Goal: Task Accomplishment & Management: Complete application form

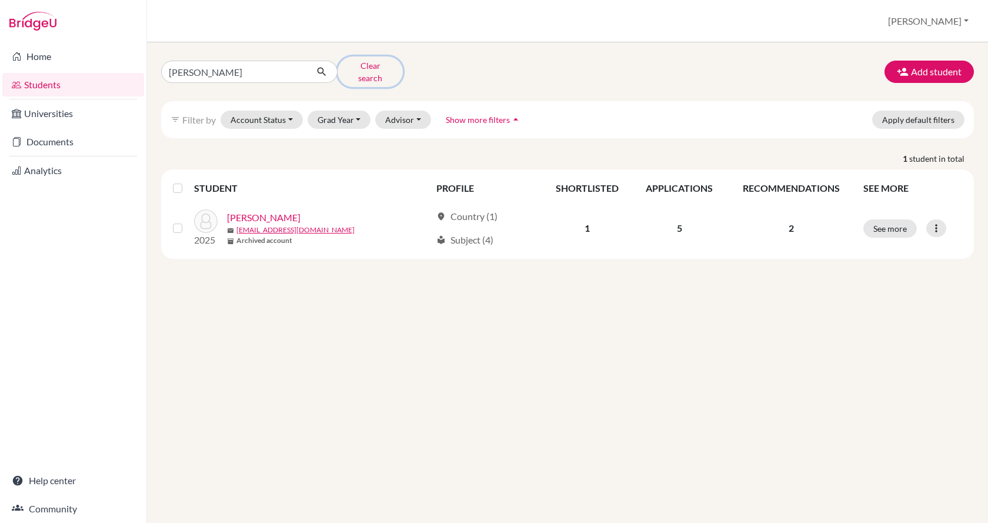
click at [362, 68] on button "Clear search" at bounding box center [370, 71] width 65 height 31
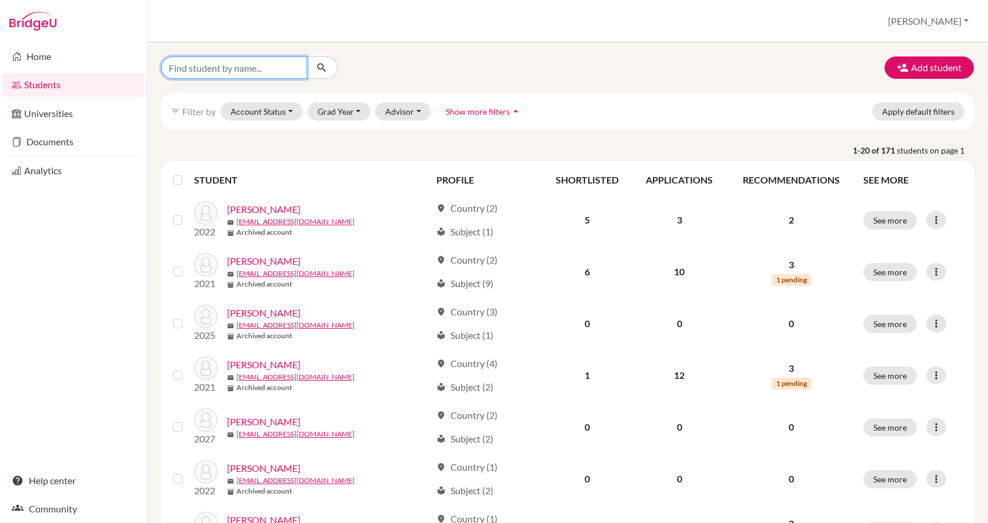
click at [216, 72] on input "Find student by name..." at bounding box center [234, 67] width 146 height 22
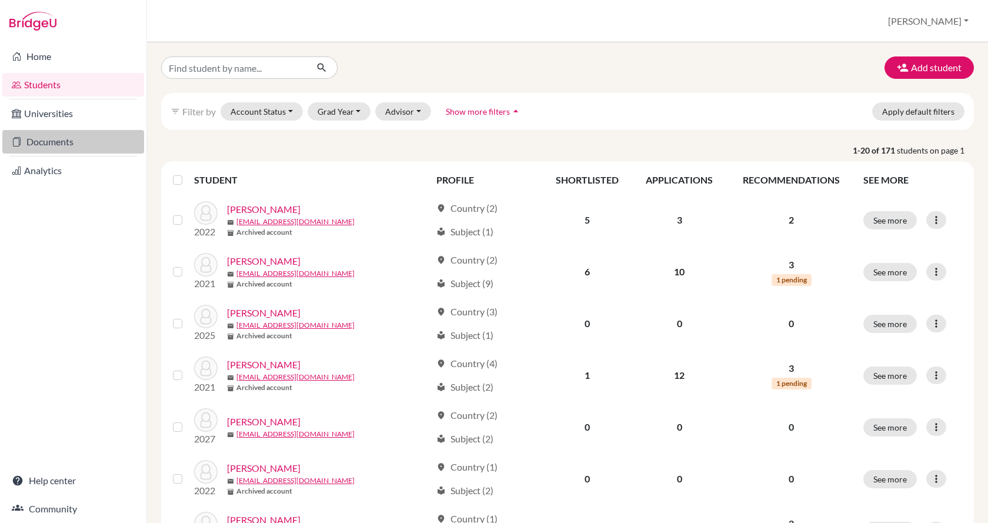
click at [42, 145] on link "Documents" at bounding box center [73, 142] width 142 height 24
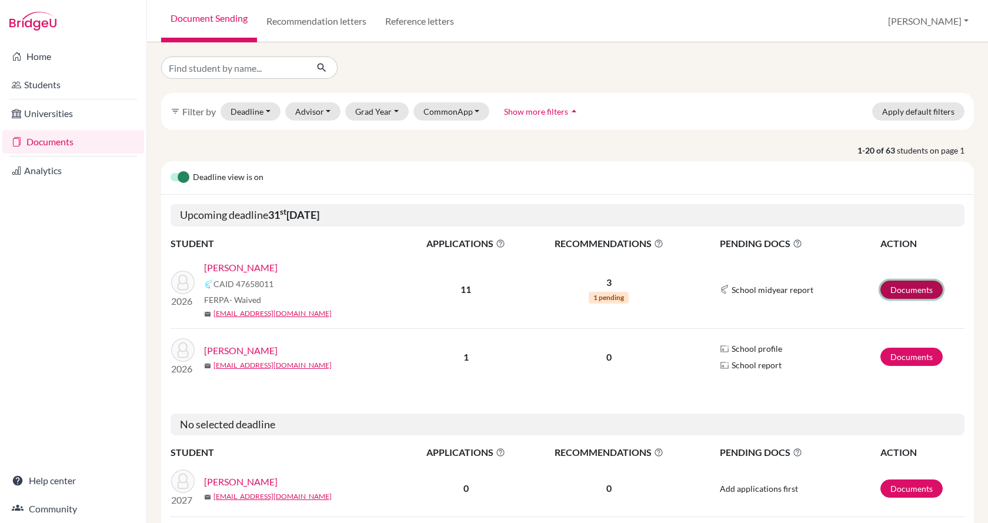
click at [906, 288] on link "Documents" at bounding box center [911, 289] width 62 height 18
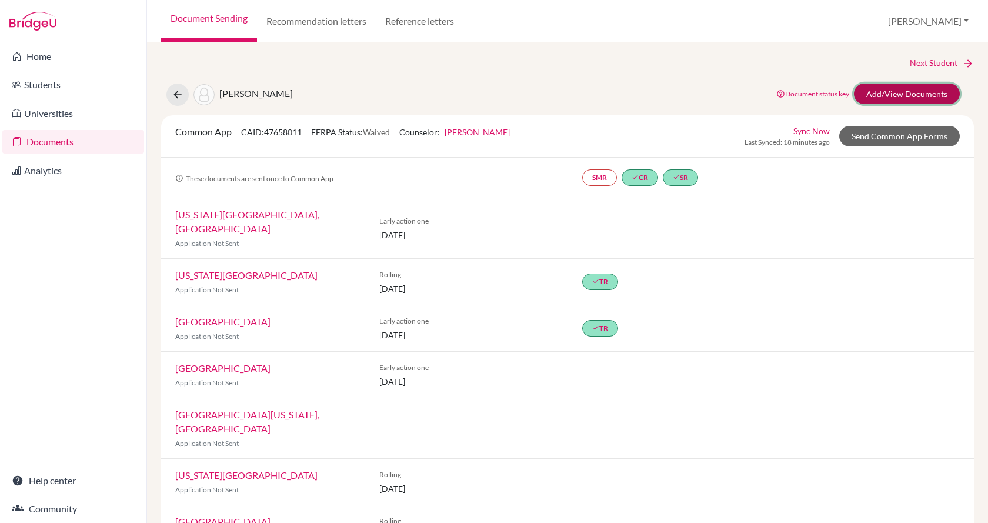
click at [891, 98] on link "Add/View Documents" at bounding box center [907, 93] width 106 height 21
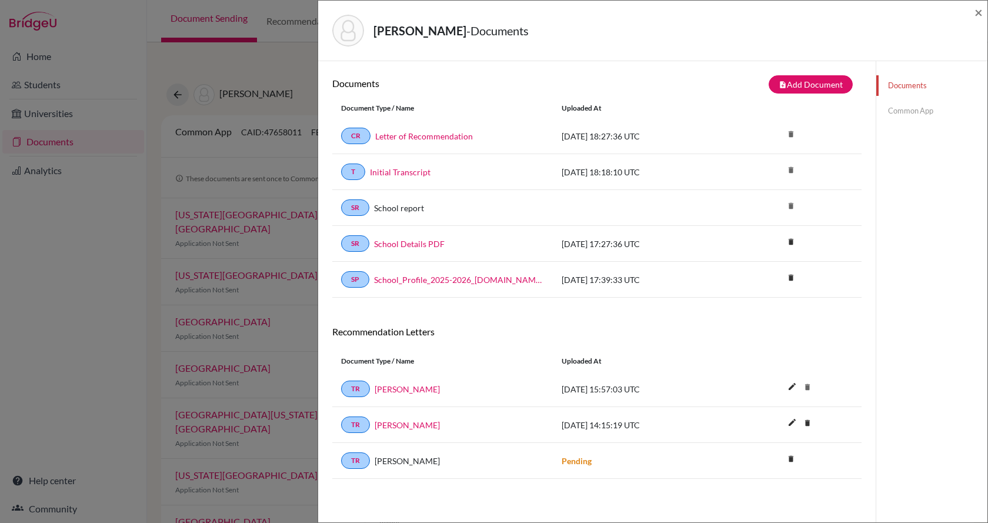
click at [893, 99] on div "Documents Common App" at bounding box center [931, 98] width 111 height 74
click at [895, 106] on link "Common App" at bounding box center [931, 111] width 111 height 21
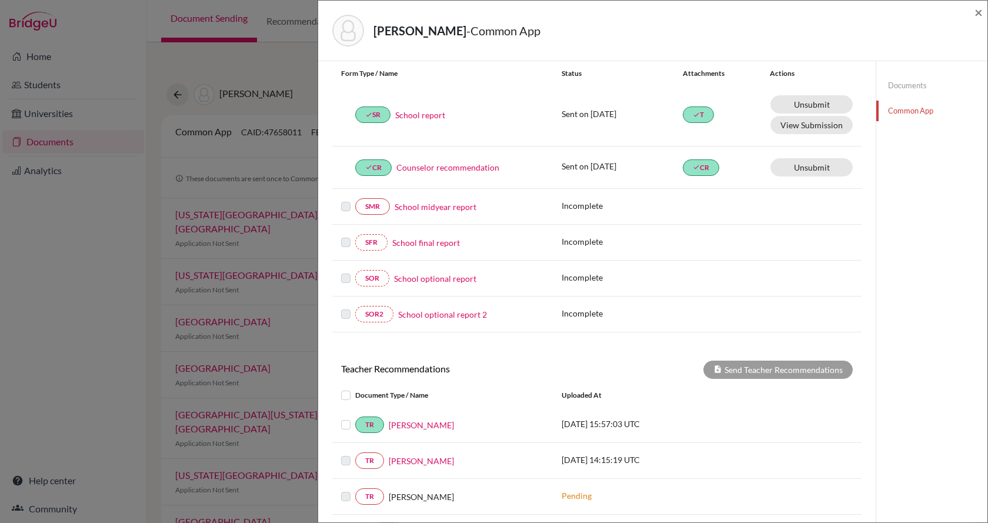
scroll to position [252, 0]
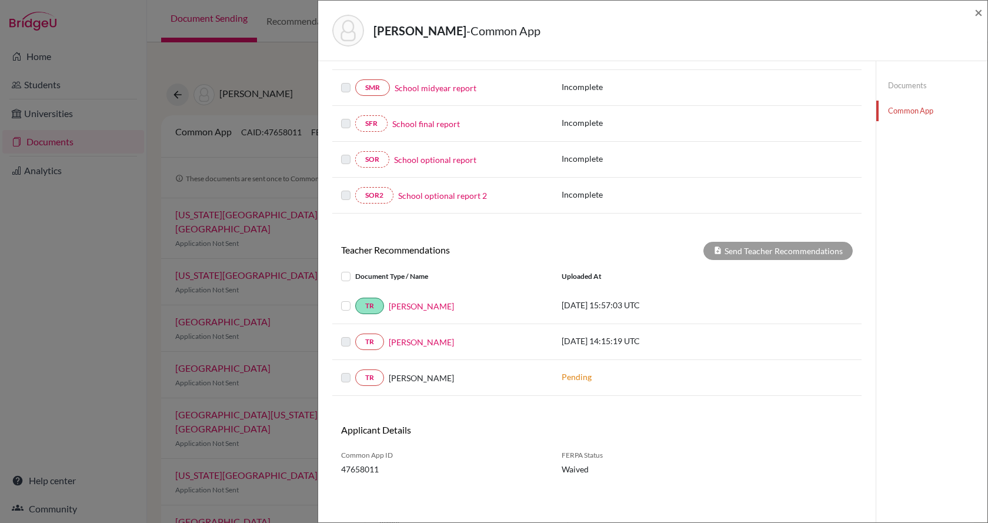
click at [355, 370] on label at bounding box center [355, 370] width 0 height 0
click at [405, 340] on link "Aldair Hoyos" at bounding box center [421, 342] width 65 height 12
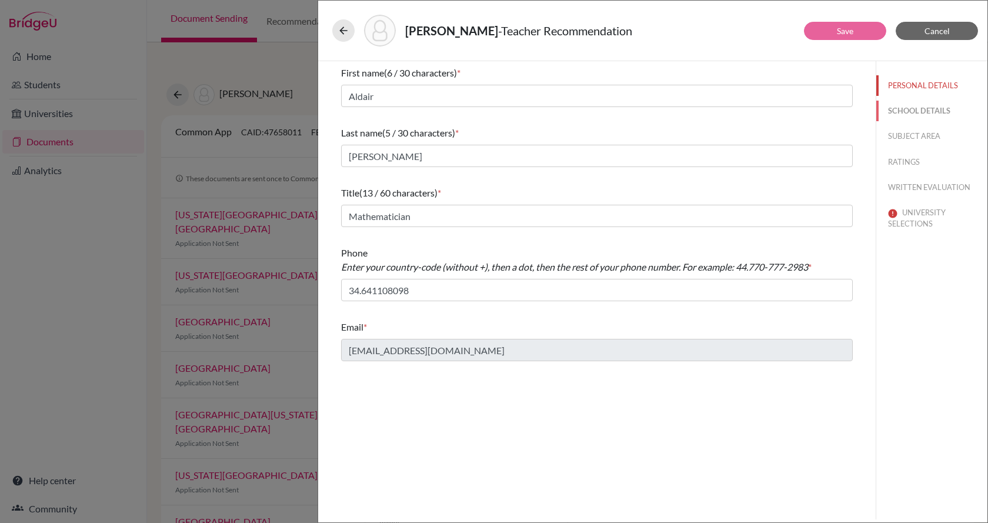
click at [926, 105] on button "SCHOOL DETAILS" at bounding box center [931, 111] width 111 height 21
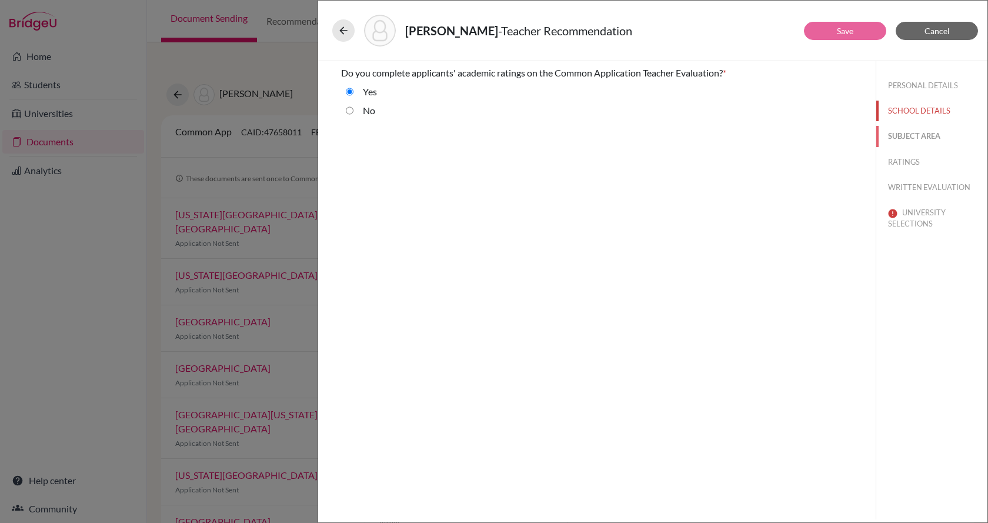
click at [922, 133] on button "SUBJECT AREA" at bounding box center [931, 136] width 111 height 21
select select "0"
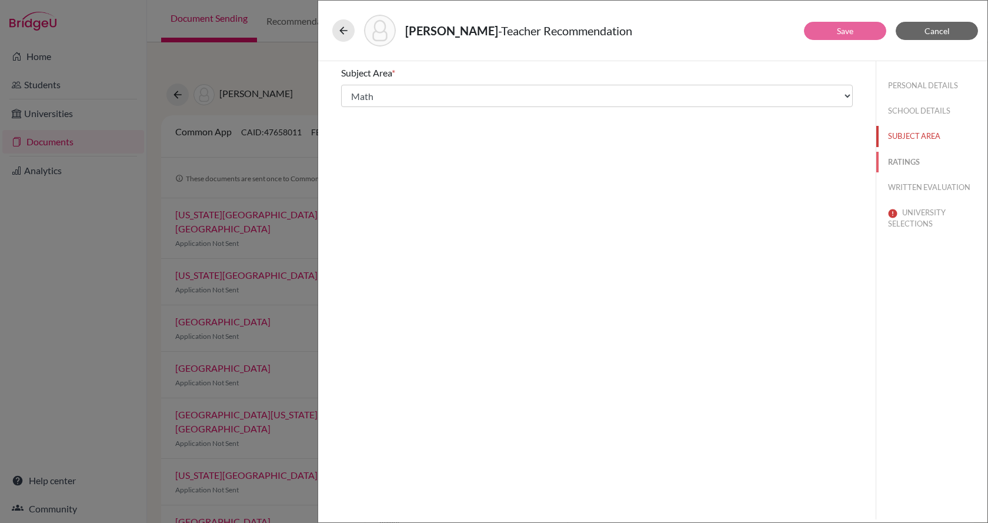
click at [922, 160] on button "RATINGS" at bounding box center [931, 162] width 111 height 21
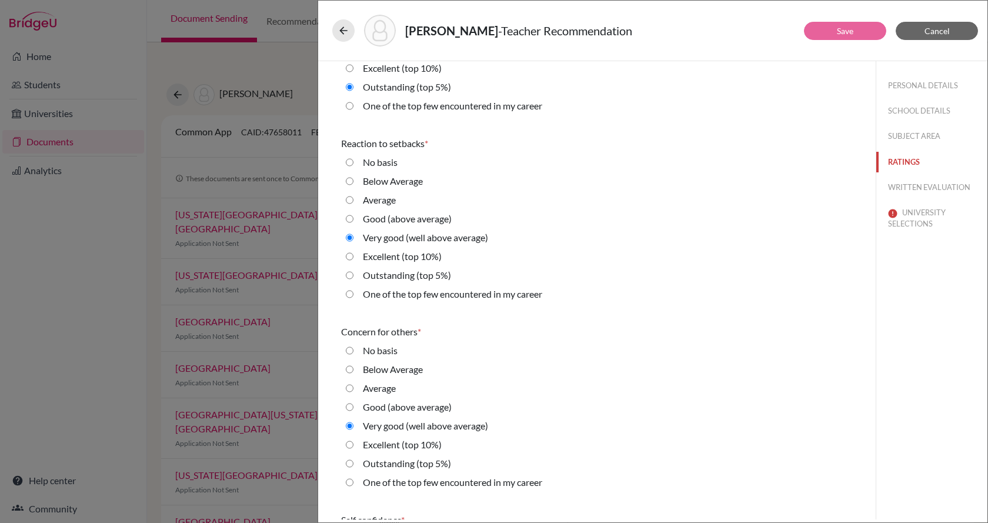
scroll to position [2058, 0]
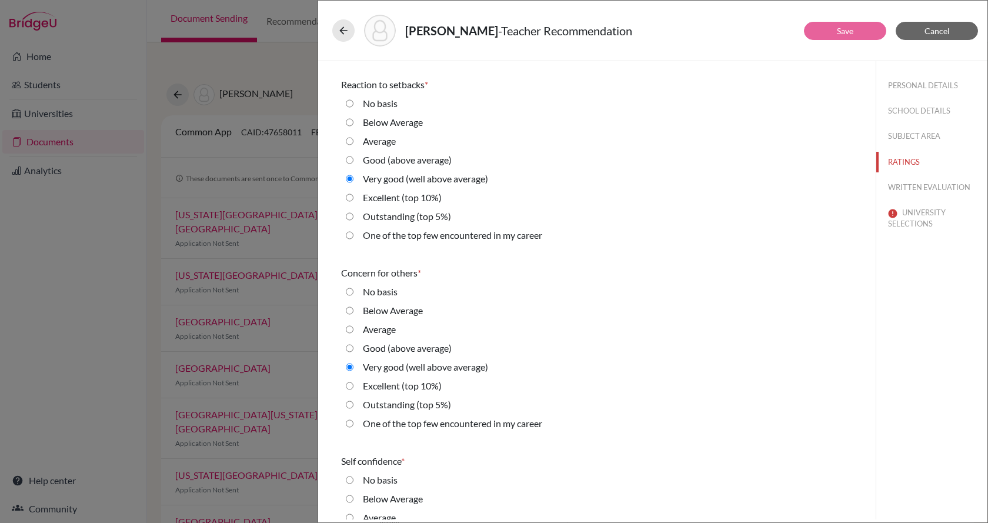
click at [397, 388] on label "Excellent (top 10%)" at bounding box center [402, 386] width 79 height 14
click at [353, 388] on 10\%\) "Excellent (top 10%)" at bounding box center [350, 386] width 8 height 14
radio 10\%\) "true"
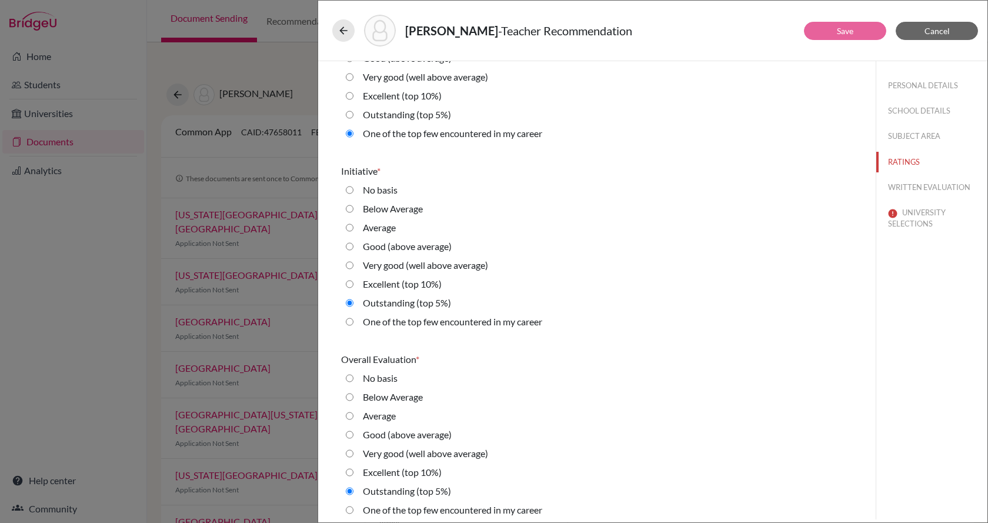
scroll to position [2543, 0]
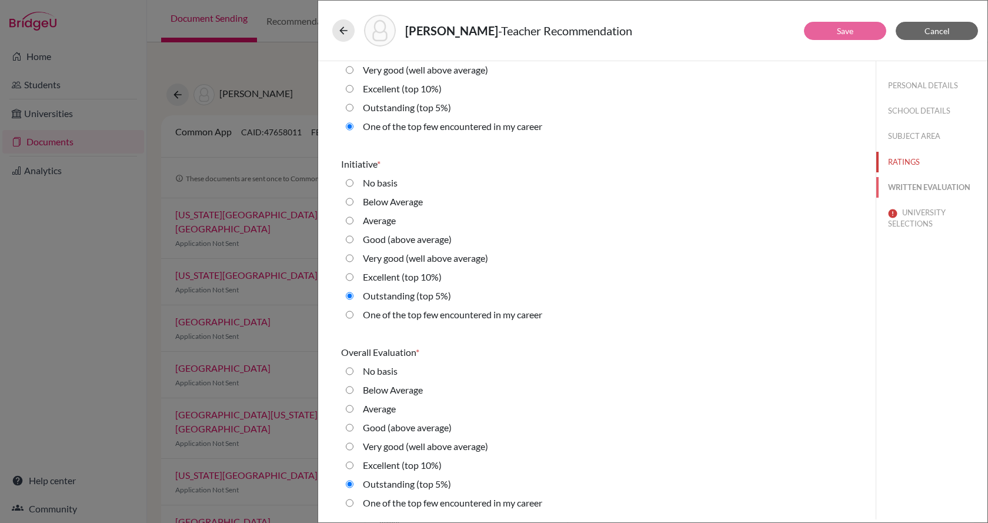
click at [918, 186] on button "WRITTEN EVALUATION" at bounding box center [931, 187] width 111 height 21
radio basis "true"
radio input "true"
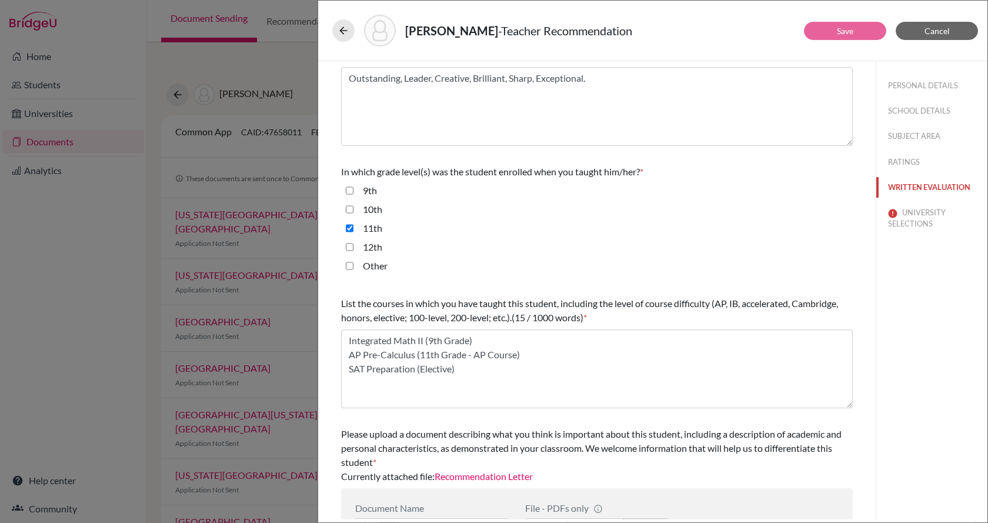
scroll to position [221, 0]
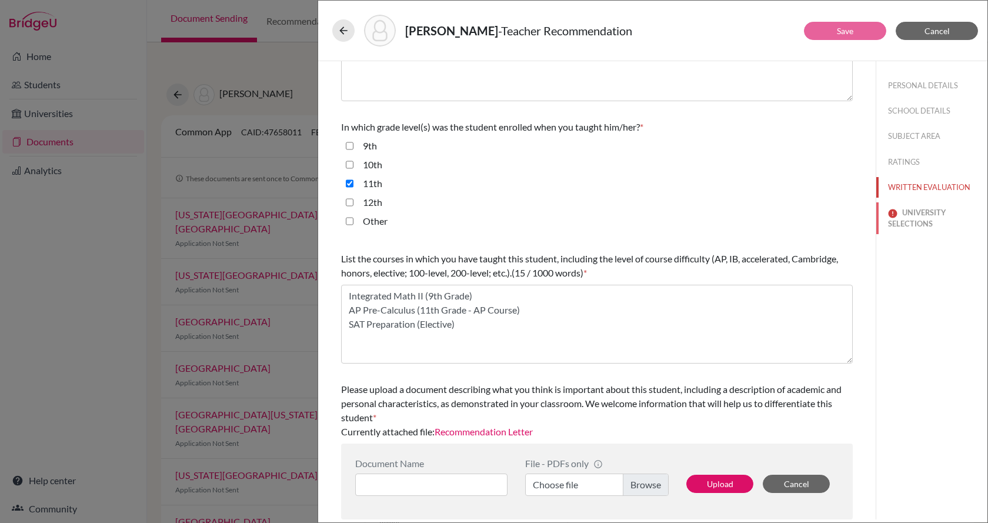
click at [900, 217] on button "UNIVERSITY SELECTIONS" at bounding box center [931, 218] width 111 height 32
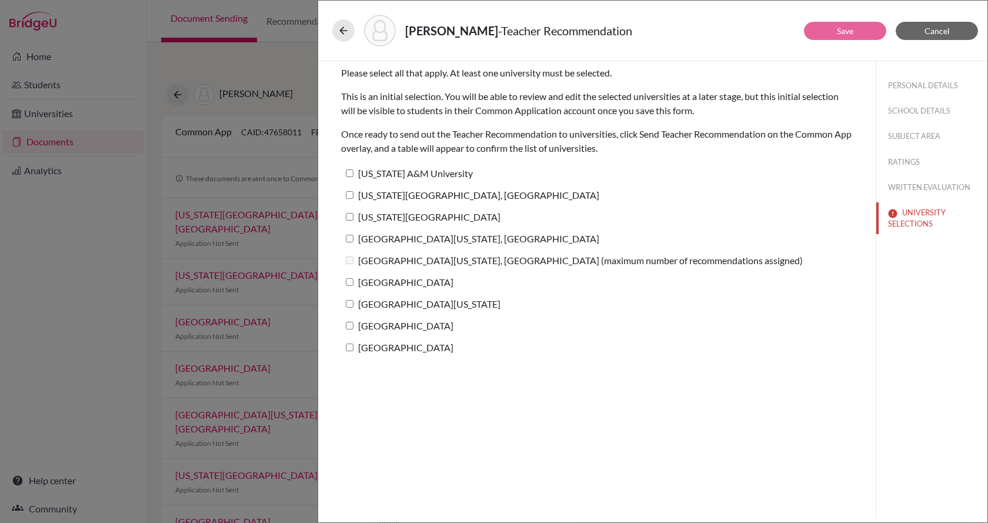
click at [349, 177] on label "[US_STATE] A&M University" at bounding box center [407, 173] width 132 height 17
click at [349, 177] on input "[US_STATE] A&M University" at bounding box center [350, 173] width 8 height 8
checkbox input "true"
click at [349, 190] on label "[US_STATE][GEOGRAPHIC_DATA], [GEOGRAPHIC_DATA]" at bounding box center [470, 194] width 258 height 17
click at [349, 191] on input "[US_STATE][GEOGRAPHIC_DATA], [GEOGRAPHIC_DATA]" at bounding box center [350, 195] width 8 height 8
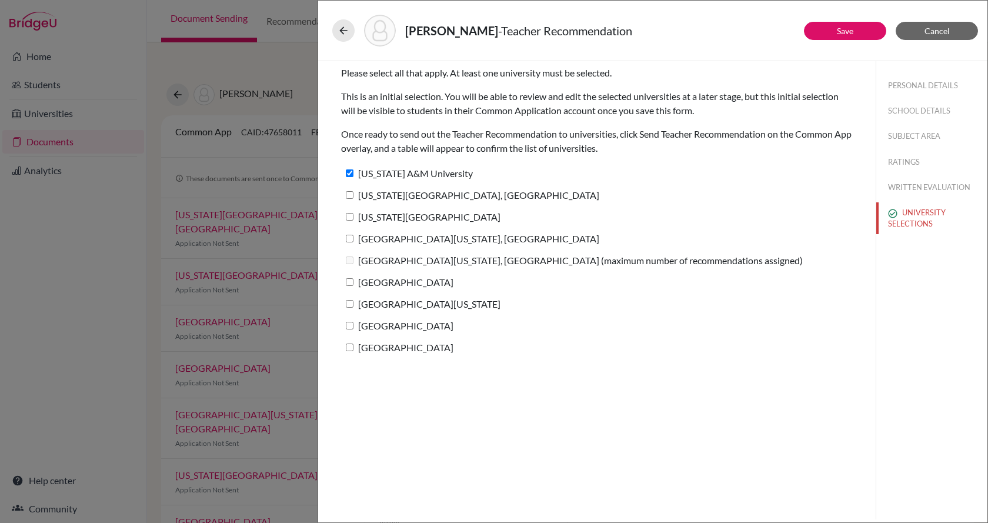
checkbox input "true"
click at [352, 215] on input "[US_STATE][GEOGRAPHIC_DATA]" at bounding box center [350, 217] width 8 height 8
checkbox input "true"
click at [346, 245] on label "[GEOGRAPHIC_DATA][US_STATE], [GEOGRAPHIC_DATA]" at bounding box center [470, 238] width 258 height 17
click at [346, 242] on input "[GEOGRAPHIC_DATA][US_STATE], [GEOGRAPHIC_DATA]" at bounding box center [350, 239] width 8 height 8
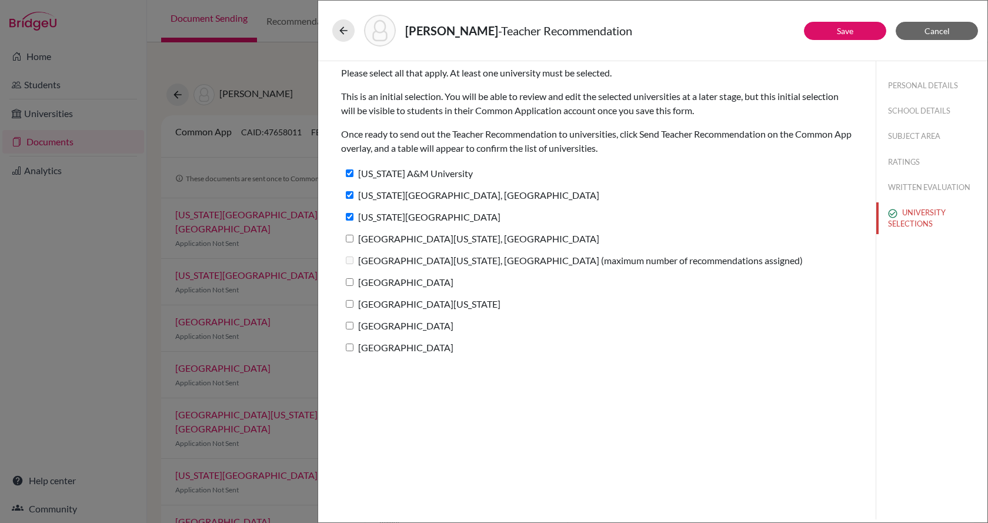
checkbox input "true"
click at [347, 281] on input "[GEOGRAPHIC_DATA]" at bounding box center [350, 282] width 8 height 8
checkbox input "true"
click at [350, 303] on input "[GEOGRAPHIC_DATA][US_STATE]" at bounding box center [350, 304] width 8 height 8
checkbox input "true"
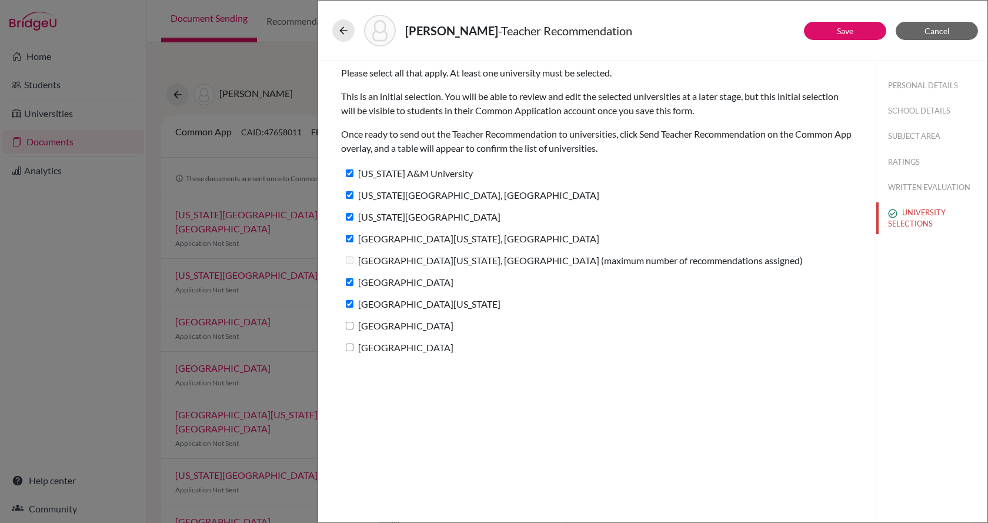
click at [352, 324] on input "[GEOGRAPHIC_DATA]" at bounding box center [350, 326] width 8 height 8
checkbox input "true"
click at [349, 352] on label "[GEOGRAPHIC_DATA]" at bounding box center [397, 347] width 112 height 17
click at [349, 351] on input "[GEOGRAPHIC_DATA]" at bounding box center [350, 347] width 8 height 8
checkbox input "true"
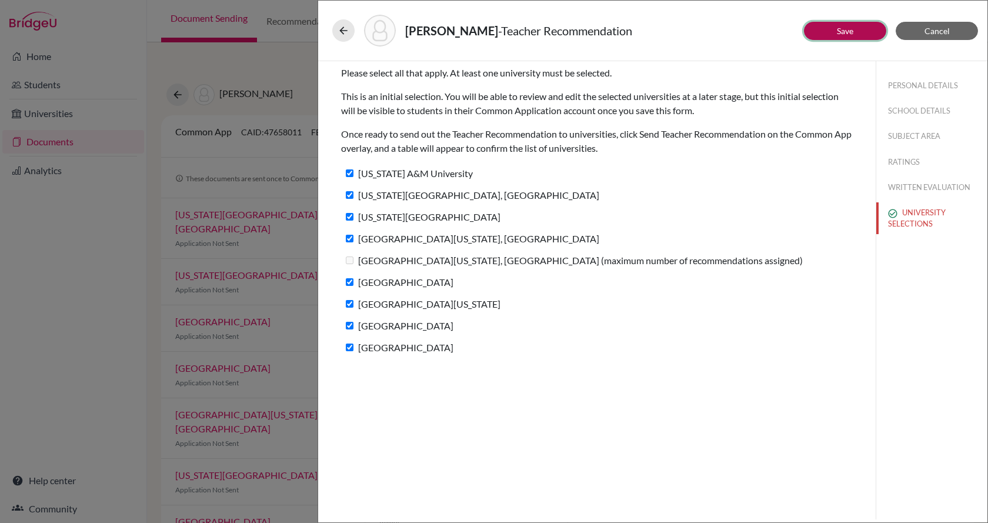
click at [844, 31] on link "Save" at bounding box center [845, 31] width 16 height 10
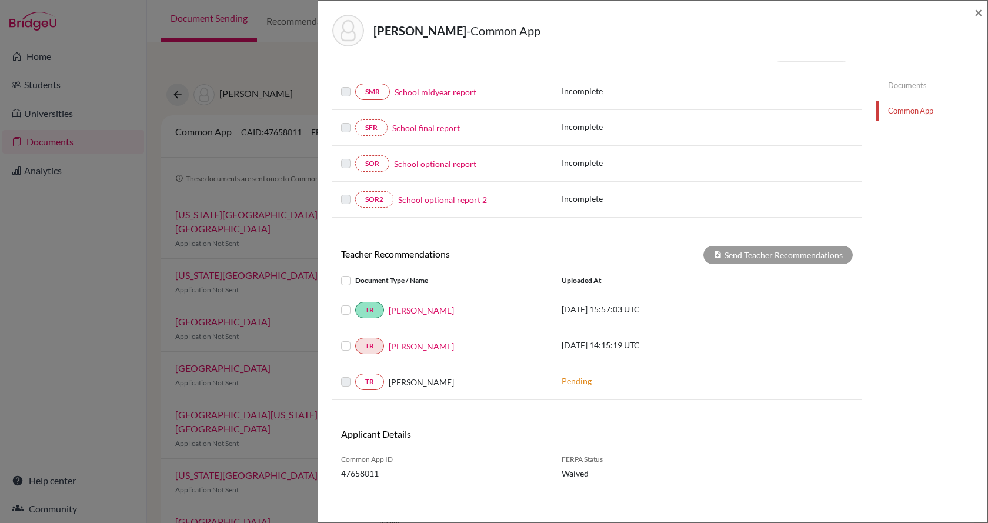
scroll to position [252, 0]
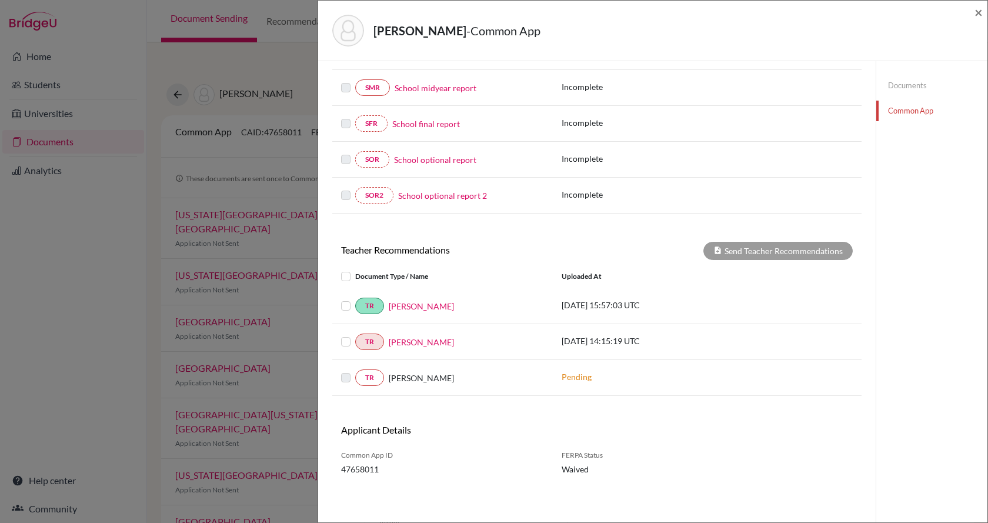
click at [355, 335] on label at bounding box center [355, 335] width 0 height 0
click at [0, 0] on input "checkbox" at bounding box center [0, 0] width 0 height 0
click at [769, 248] on button "Send Teacher Recommendations" at bounding box center [777, 251] width 149 height 18
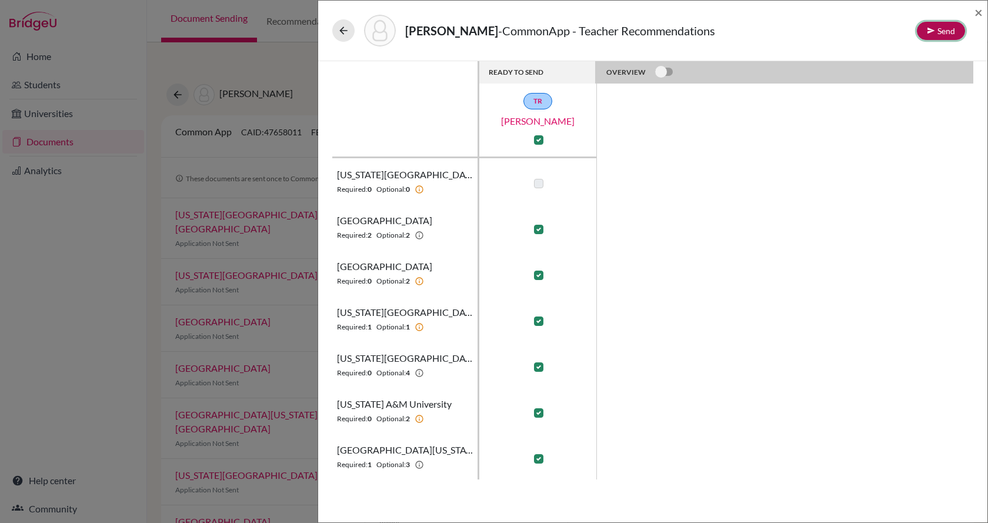
click at [953, 34] on button "Send" at bounding box center [941, 31] width 48 height 18
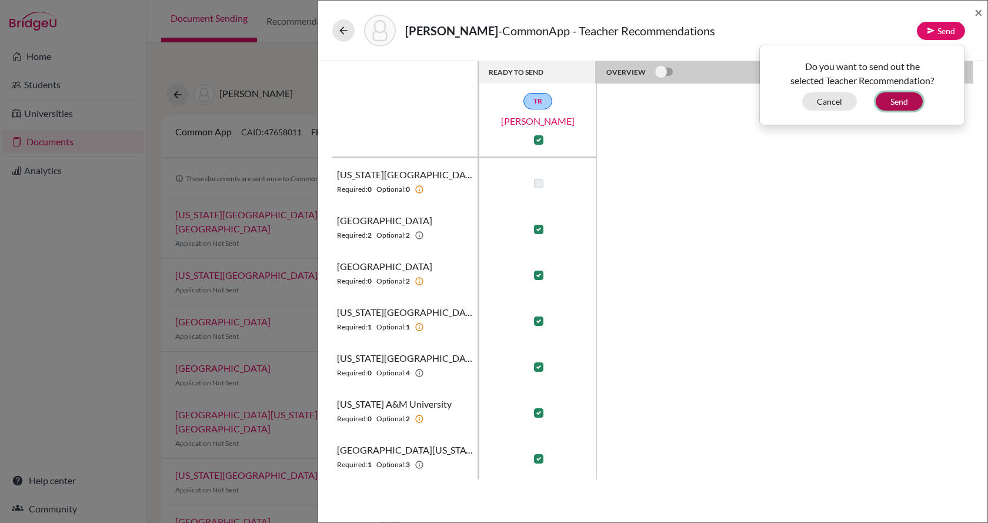
click at [915, 102] on button "Send" at bounding box center [899, 101] width 47 height 18
checkbox input "false"
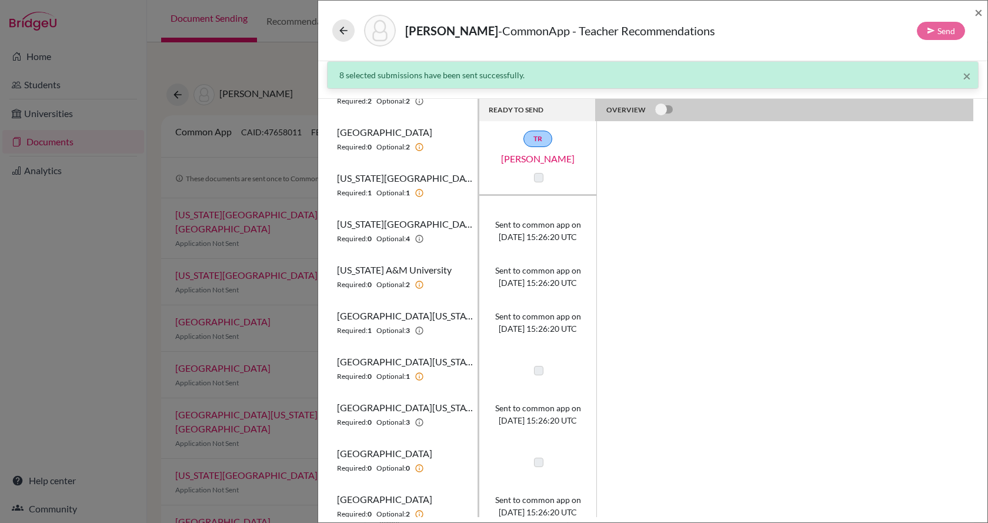
scroll to position [183, 0]
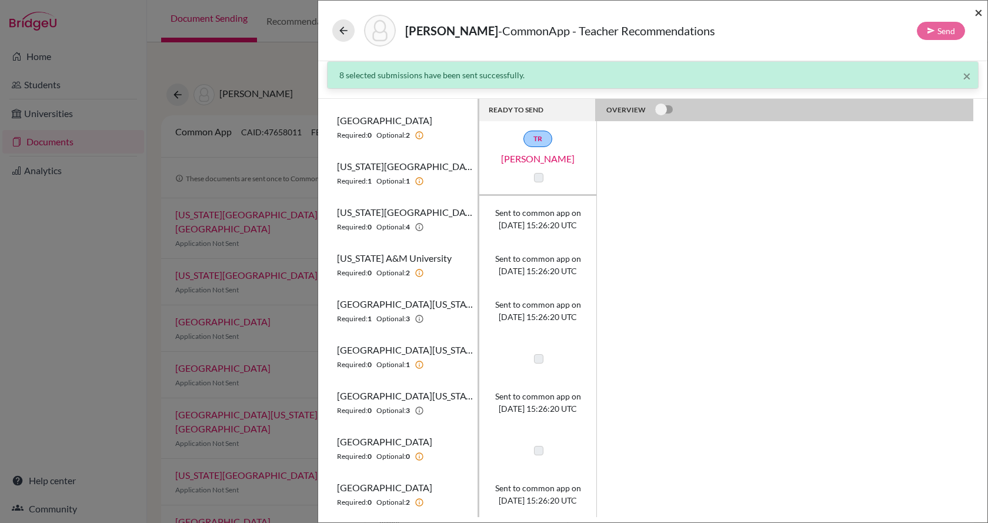
click at [978, 13] on span "×" at bounding box center [978, 12] width 8 height 17
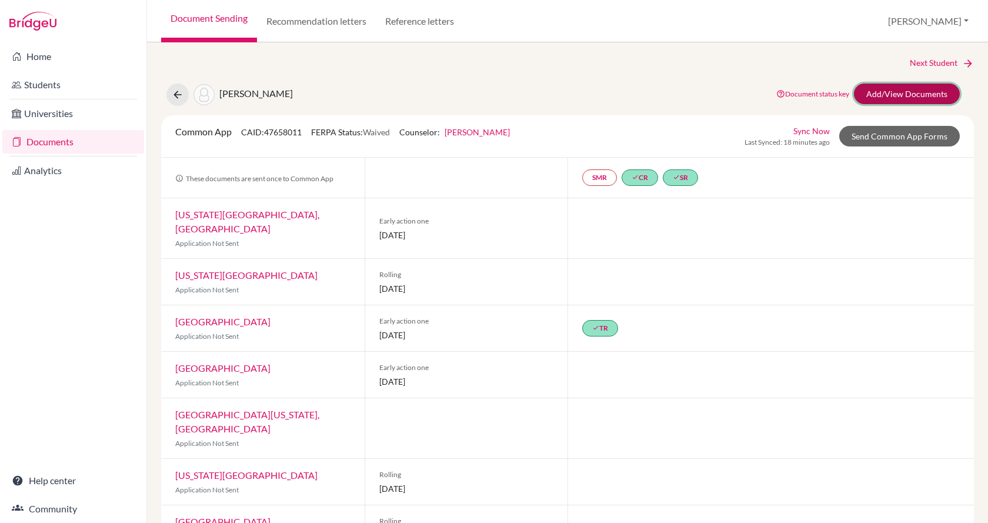
click at [890, 95] on link "Add/View Documents" at bounding box center [907, 93] width 106 height 21
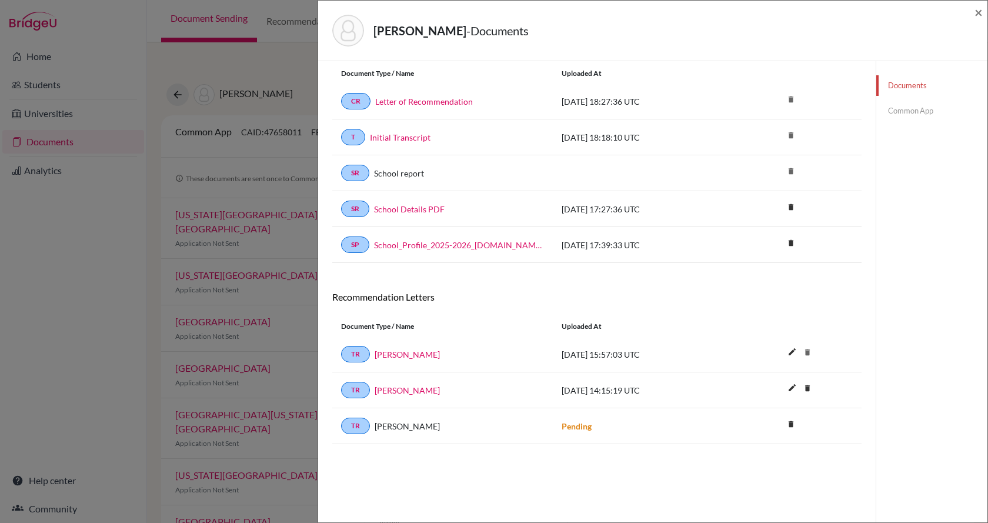
scroll to position [62, 0]
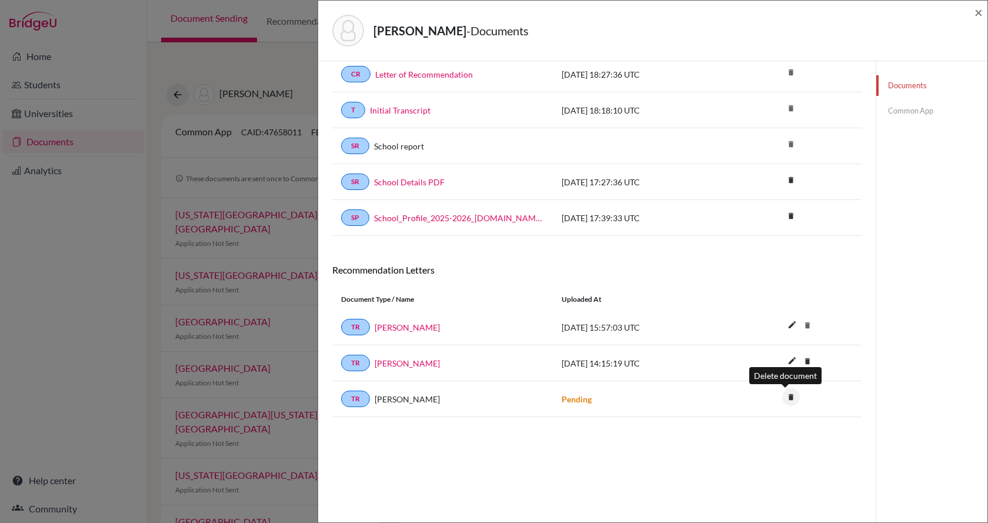
click at [788, 398] on icon "delete" at bounding box center [791, 397] width 18 height 18
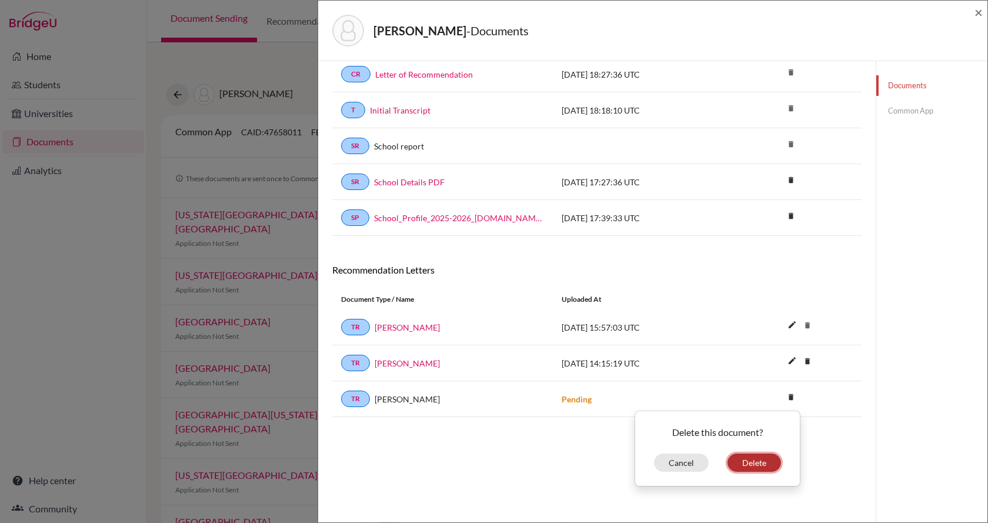
click at [746, 459] on button "Delete" at bounding box center [754, 462] width 54 height 18
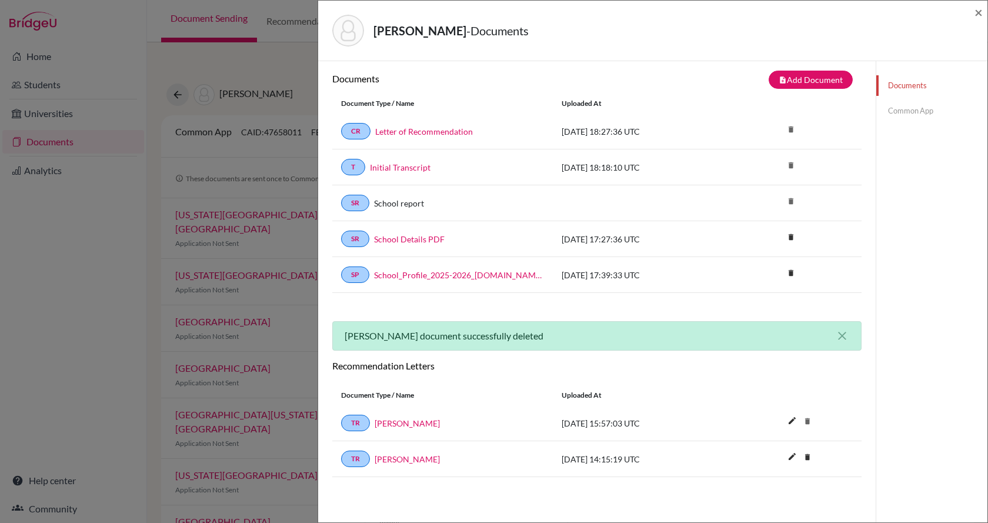
scroll to position [0, 0]
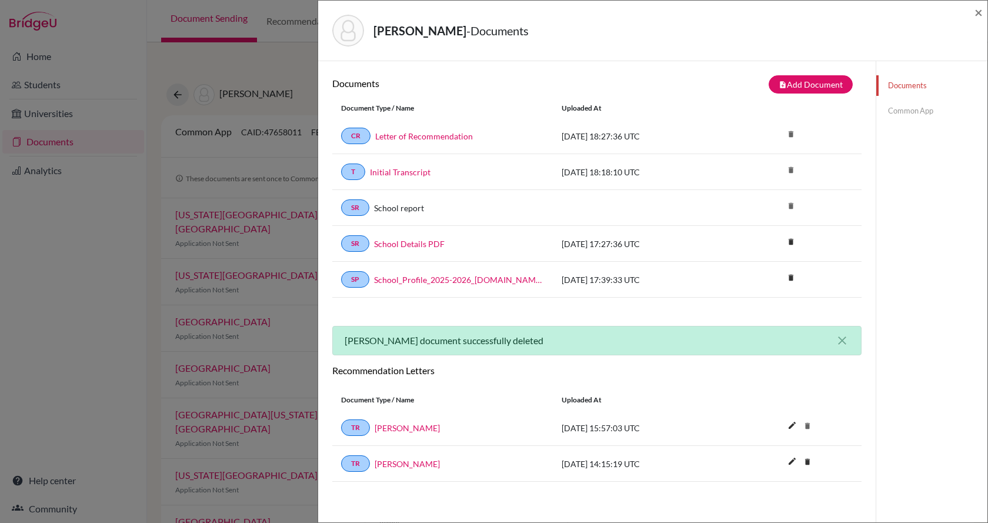
click at [983, 14] on div "Dieguez, Alejandra - Documents ×" at bounding box center [652, 31] width 669 height 61
click at [975, 11] on span "×" at bounding box center [978, 12] width 8 height 17
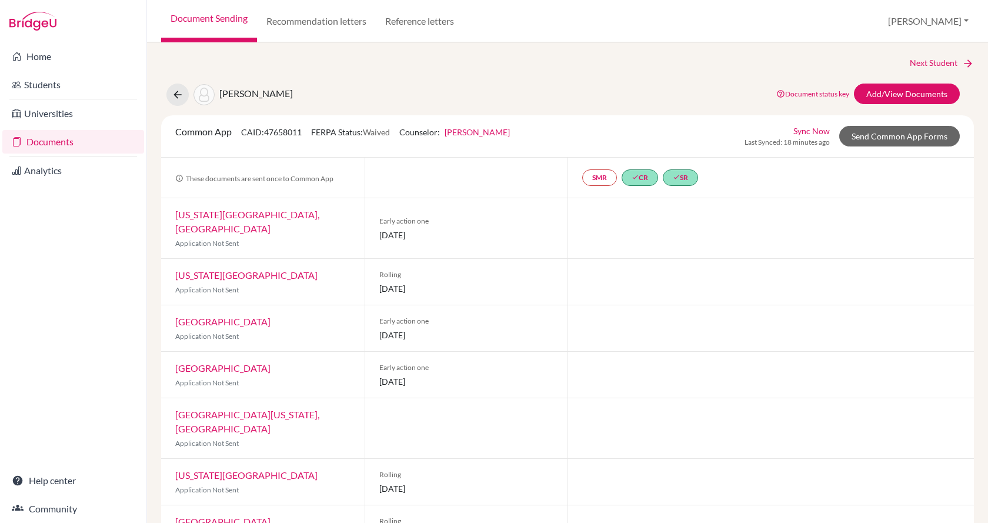
click at [249, 92] on span "[PERSON_NAME]" at bounding box center [256, 93] width 74 height 11
click at [166, 92] on div "Dieguez, Alejandra Document status key TR Requirement. Document not uploaded ye…" at bounding box center [567, 94] width 830 height 22
click at [174, 93] on icon at bounding box center [178, 95] width 12 height 12
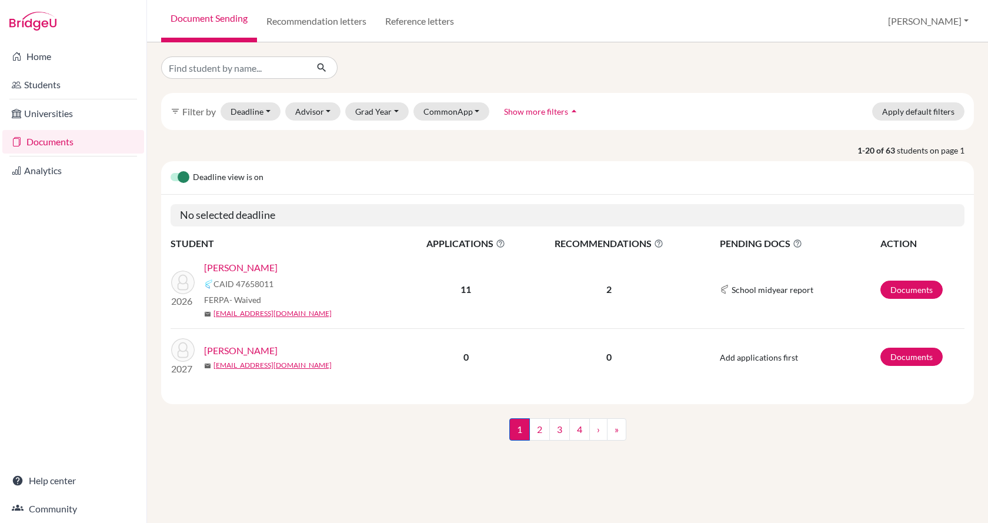
click at [259, 259] on td "2026 Dieguez, Alejandra CAID 47658011 FERPA - Waived mail adieguez@cicvalencia.…" at bounding box center [288, 290] width 235 height 78
click at [266, 270] on link "[PERSON_NAME]" at bounding box center [241, 267] width 74 height 14
